Goal: Information Seeking & Learning: Find contact information

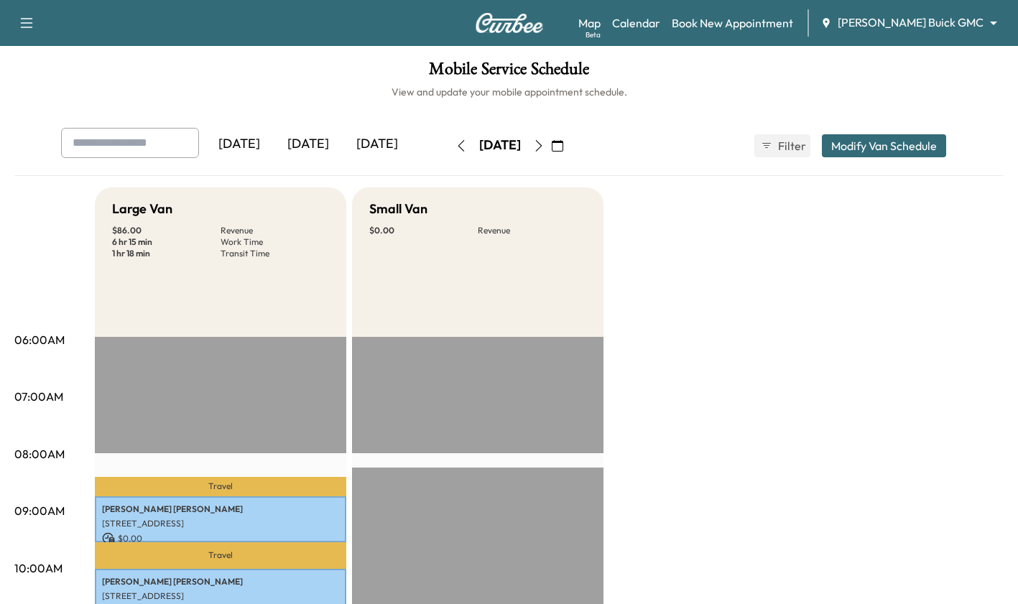
click at [322, 143] on div "[DATE]" at bounding box center [308, 144] width 69 height 33
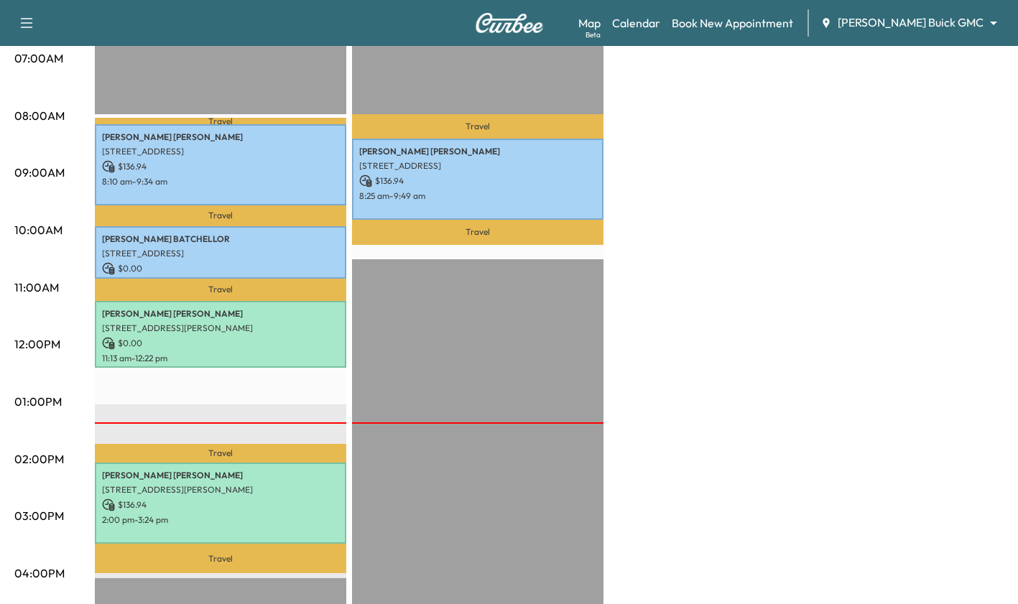
scroll to position [348, 0]
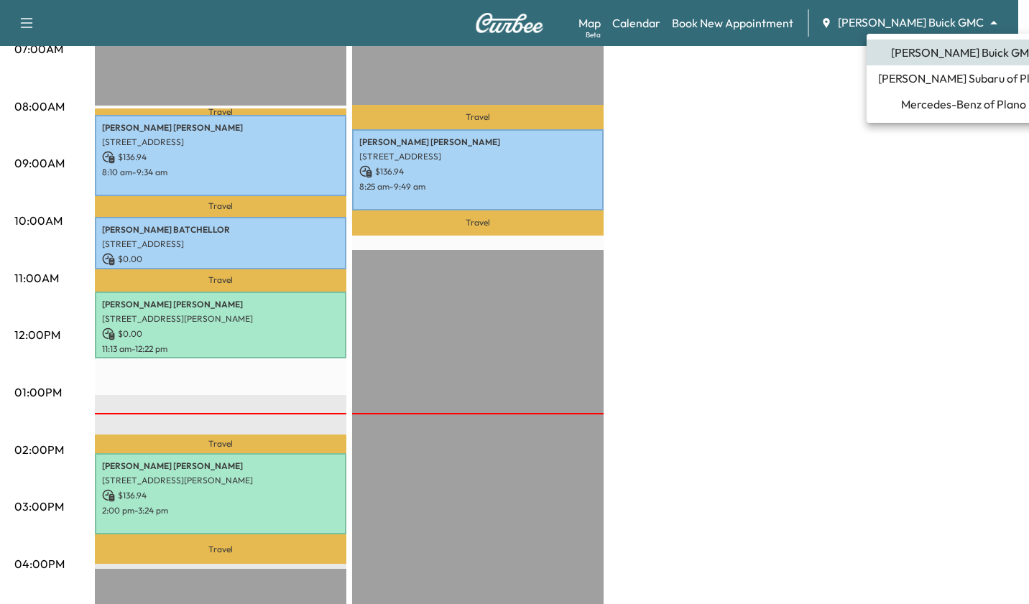
click at [958, 106] on span "Mercedes-Benz of Plano" at bounding box center [963, 104] width 125 height 17
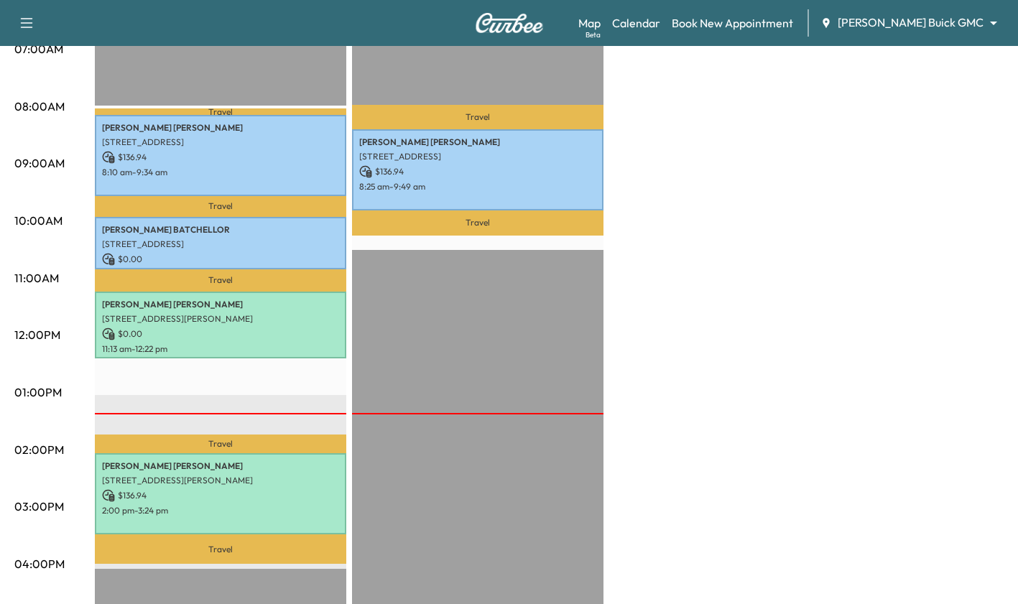
scroll to position [0, 0]
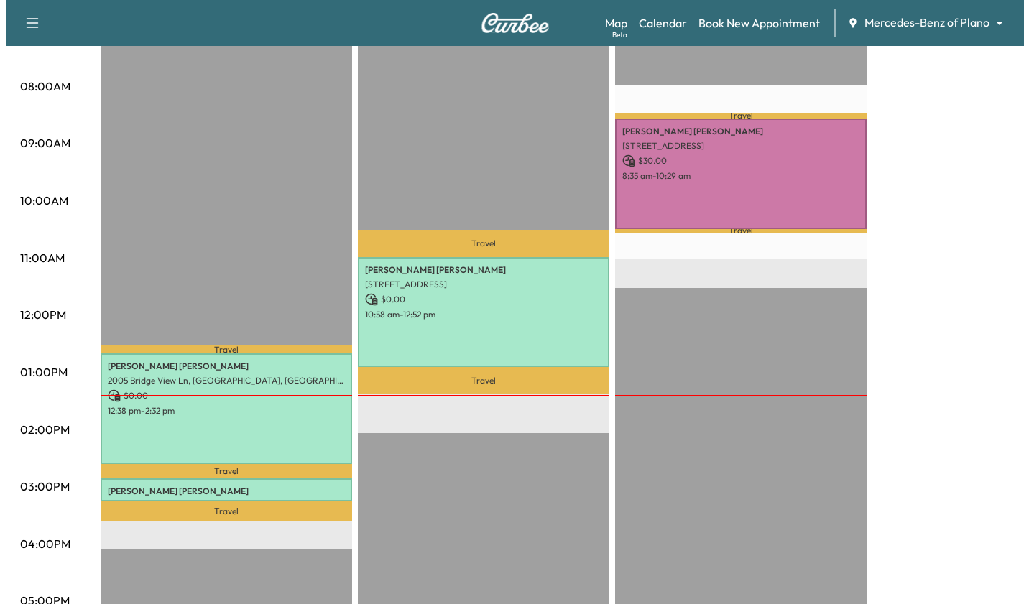
scroll to position [418, 0]
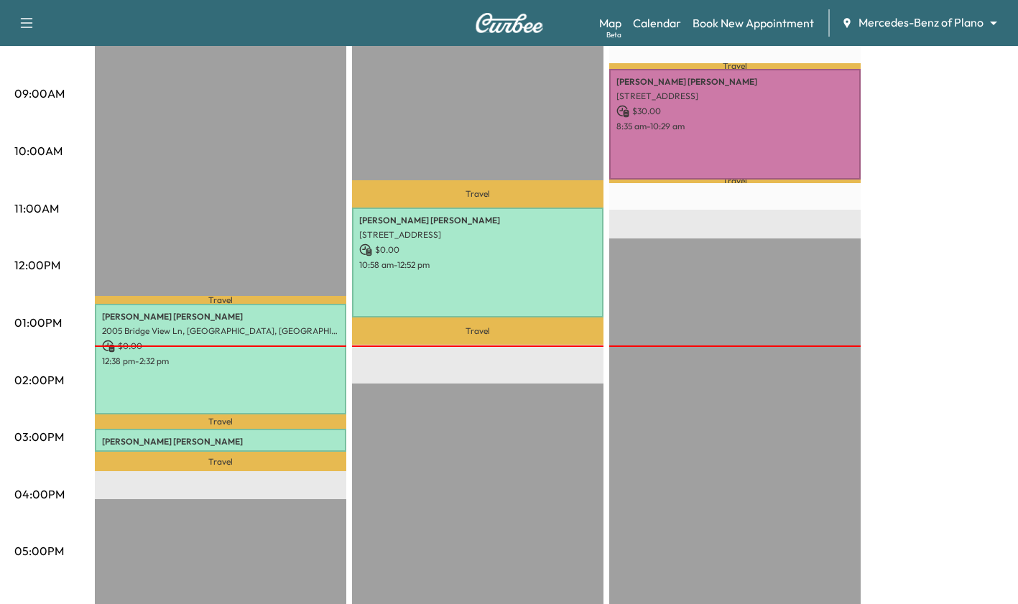
click at [283, 451] on p "[STREET_ADDRESS]" at bounding box center [220, 457] width 237 height 12
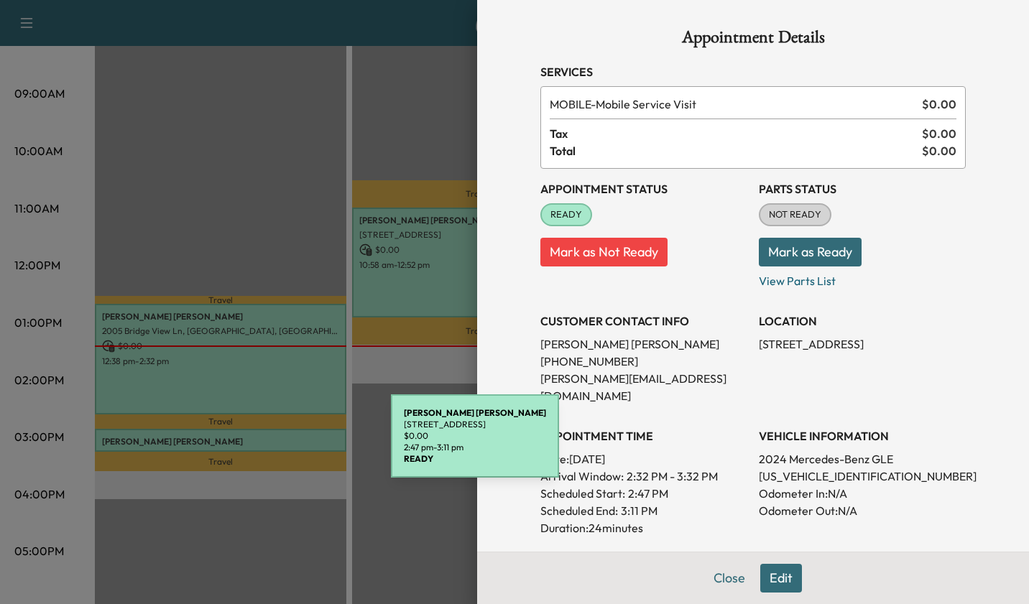
click at [258, 126] on div at bounding box center [514, 302] width 1029 height 604
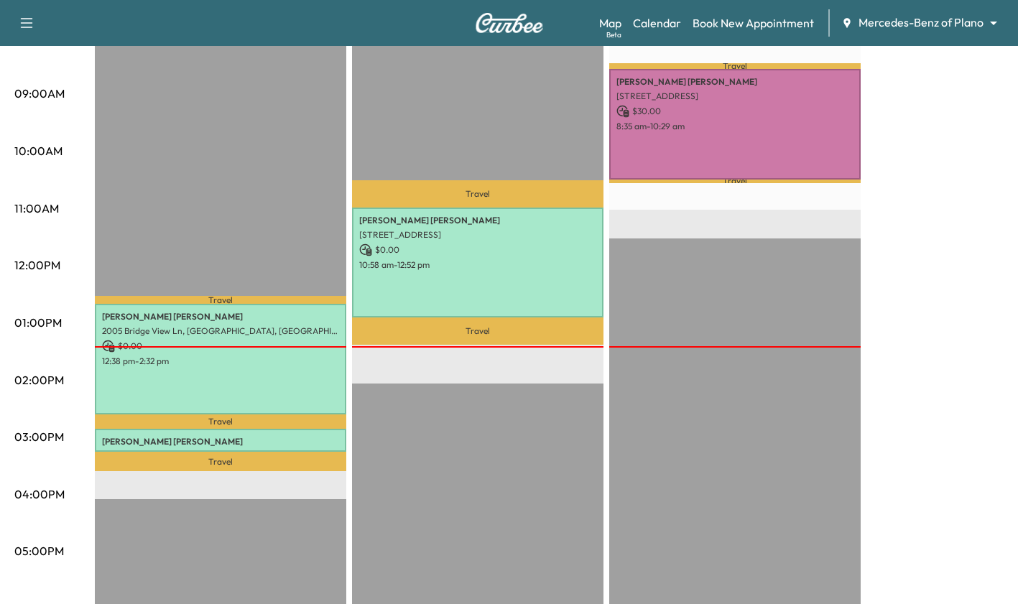
click at [270, 440] on p "[PERSON_NAME]" at bounding box center [220, 442] width 237 height 12
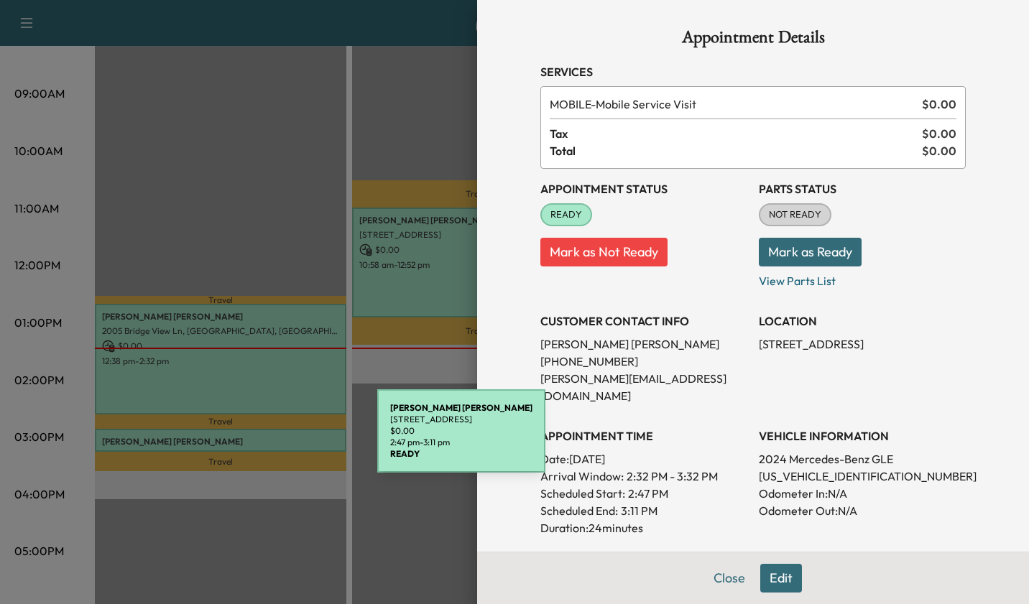
click at [691, 377] on p "[PERSON_NAME][EMAIL_ADDRESS][DOMAIN_NAME]" at bounding box center [644, 387] width 207 height 35
